Goal: Task Accomplishment & Management: Complete application form

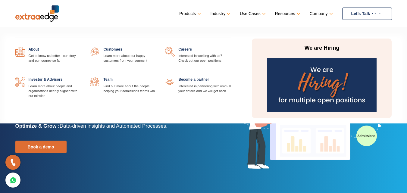
click at [231, 47] on link at bounding box center [231, 47] width 0 height 0
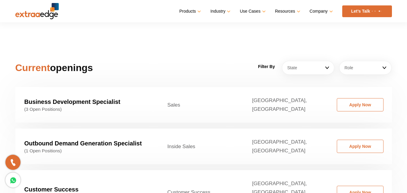
scroll to position [910, 0]
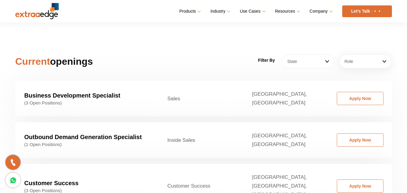
click at [319, 55] on link "State" at bounding box center [308, 62] width 52 height 14
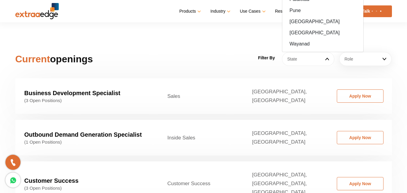
scroll to position [918, 0]
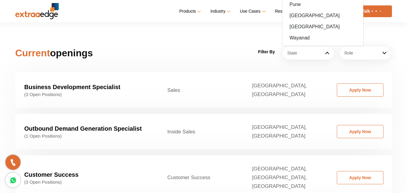
click at [241, 52] on div "Current openings Filter By State [GEOGRAPHIC_DATA] [GEOGRAPHIC_DATA] [GEOGRAPHI…" at bounding box center [204, 145] width 386 height 198
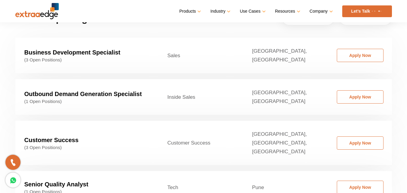
scroll to position [953, 0]
click at [356, 90] on link "Apply Now" at bounding box center [360, 96] width 47 height 13
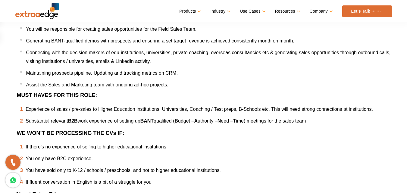
scroll to position [186, 0]
click at [215, 149] on li "If there’s no experience of selling to higher educational institutions" at bounding box center [206, 146] width 372 height 9
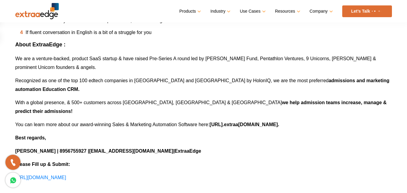
scroll to position [323, 0]
